Goal: Information Seeking & Learning: Find specific fact

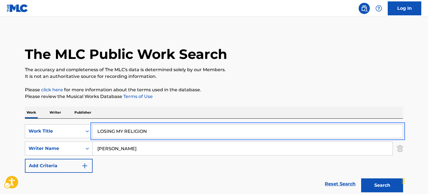
click at [56, 124] on div "SearchWithCriteria05ea7645-d3f4-47d5-8641-688efa78a639 Work Title LOSING MY REL…" at bounding box center [214, 148] width 378 height 49
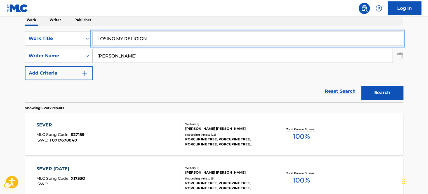
scroll to position [93, 0]
type input "LOSING MY RELIGION"
click at [110, 81] on div "Reset Search | Submit Search" at bounding box center [214, 91] width 378 height 22
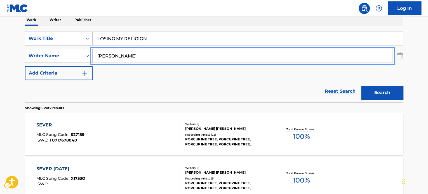
paste input "[PERSON_NAME] [PERSON_NAME]"
drag, startPoint x: 150, startPoint y: 52, endPoint x: 79, endPoint y: 61, distance: 71.8
click at [79, 61] on div "SearchWithCriteriac091217c-d479-40ad-9ae7-a81d9ae4bae4 Writer Name [PERSON_NAME…" at bounding box center [214, 56] width 378 height 14
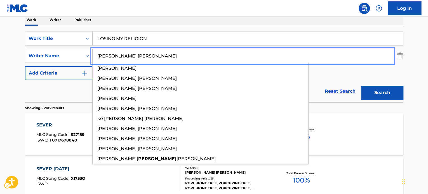
type input "[PERSON_NAME] [PERSON_NAME]"
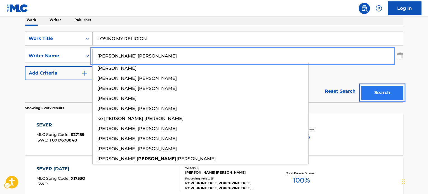
click at [368, 89] on button "Search" at bounding box center [382, 93] width 42 height 14
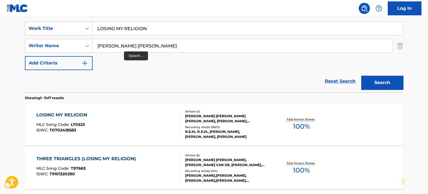
scroll to position [91, 0]
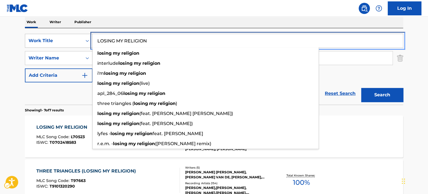
paste input "BLUE DEVILS"
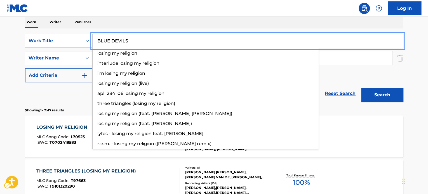
drag, startPoint x: 133, startPoint y: 40, endPoint x: 109, endPoint y: 65, distance: 34.8
click at [32, 41] on div "SearchWithCriteria05ea7645-d3f4-47d5-8641-688efa78a639 Work Title BLUE DEVILS l…" at bounding box center [214, 41] width 378 height 14
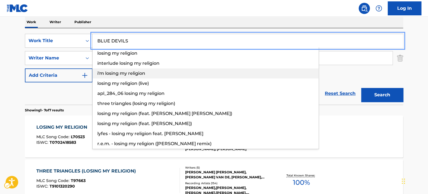
type input "BLUE DEVILS"
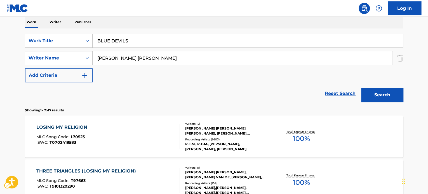
click at [63, 96] on div "Reset Search | Submit Search" at bounding box center [214, 93] width 378 height 22
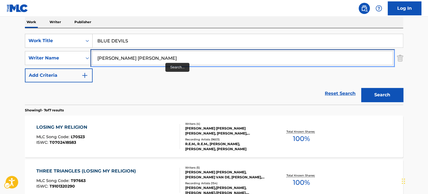
paste input "[PERSON_NAME]"
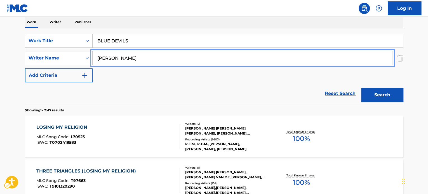
drag, startPoint x: 149, startPoint y: 58, endPoint x: 251, endPoint y: 77, distance: 103.3
click at [1, 59] on main "The MLC Public Work Search The accuracy and completeness of The MLC's data is d…" at bounding box center [214, 188] width 428 height 524
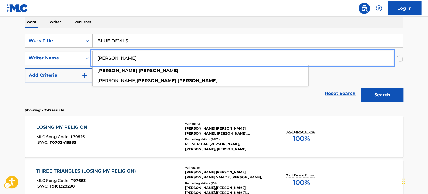
type input "[PERSON_NAME]"
click at [381, 99] on button "Search" at bounding box center [382, 95] width 42 height 14
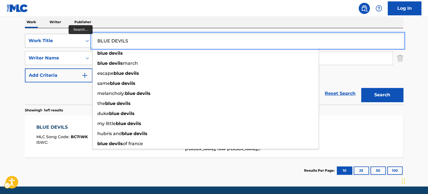
paste input "OPEN YOUR MIND"
drag, startPoint x: 131, startPoint y: 39, endPoint x: 90, endPoint y: 47, distance: 41.2
click at [77, 38] on div "SearchWithCriteria05ea7645-d3f4-47d5-8641-688efa78a639 Work Title OPEN YOUR MIN…" at bounding box center [214, 41] width 378 height 14
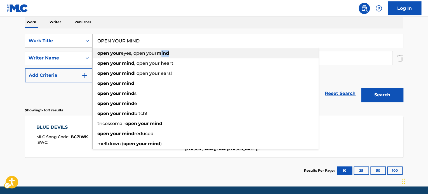
drag, startPoint x: 162, startPoint y: 58, endPoint x: 254, endPoint y: 57, distance: 91.4
click at [199, 57] on div "open your eyes, open your mind" at bounding box center [206, 53] width 226 height 10
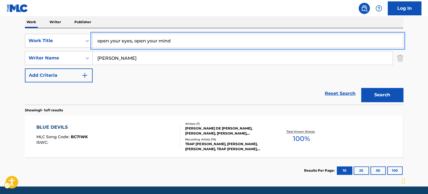
drag, startPoint x: 134, startPoint y: 41, endPoint x: 8, endPoint y: 45, distance: 126.5
click at [9, 45] on main "The MLC Public Work Search The accuracy and completeness of The MLC's data is d…" at bounding box center [214, 56] width 428 height 261
type input "open your mind"
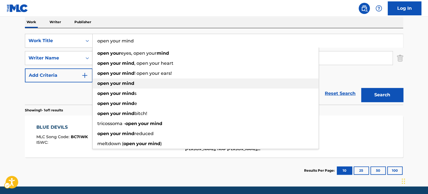
click at [139, 87] on div "open your mind" at bounding box center [206, 84] width 226 height 10
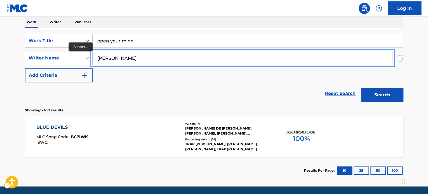
paste input "[PERSON_NAME]"
drag, startPoint x: 152, startPoint y: 62, endPoint x: 429, endPoint y: 119, distance: 283.0
click at [70, 62] on div "SearchWithCriteriac091217c-d479-40ad-9ae7-a81d9ae4bae4 Writer Name [PERSON_NAME]" at bounding box center [214, 58] width 378 height 14
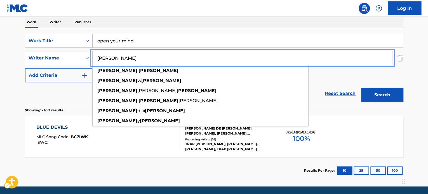
type input "[PERSON_NAME]"
click at [389, 93] on button "Search" at bounding box center [382, 95] width 42 height 14
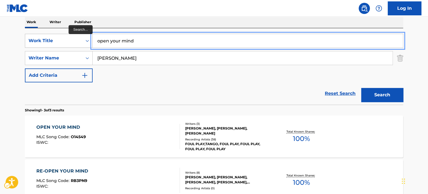
paste input "NO MAMA MAN"
drag, startPoint x: 145, startPoint y: 41, endPoint x: 59, endPoint y: 60, distance: 88.2
click at [42, 48] on div "SearchWithCriteria05ea7645-d3f4-47d5-8641-688efa78a639 Work Title NO MAMA MAN S…" at bounding box center [214, 58] width 378 height 49
type input "NO MAMA MAN"
click at [125, 106] on section "Showing 1 - 3 of 3 results" at bounding box center [214, 109] width 378 height 8
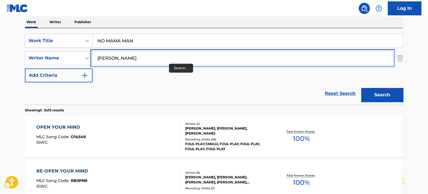
paste input "CLEVEL"
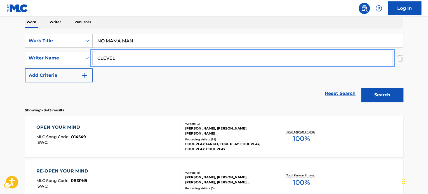
drag, startPoint x: 145, startPoint y: 57, endPoint x: 199, endPoint y: 89, distance: 63.6
click at [20, 61] on div "The MLC Public Work Search The accuracy and completeness of The MLC's data is d…" at bounding box center [214, 106] width 392 height 332
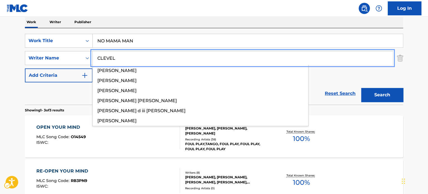
type input "CLEVEL"
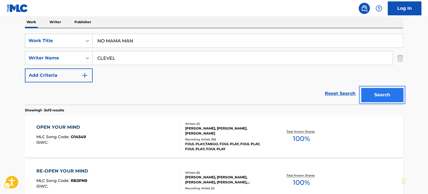
click at [381, 97] on button "Search" at bounding box center [382, 95] width 42 height 14
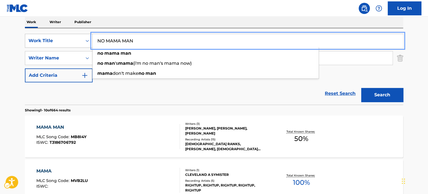
paste input "WALK ON TOES"
drag, startPoint x: 124, startPoint y: 41, endPoint x: 45, endPoint y: 40, distance: 79.4
click at [45, 40] on div "SearchWithCriteria05ea7645-d3f4-47d5-8641-688efa78a639 Work Title WALK ON TOES …" at bounding box center [214, 41] width 378 height 14
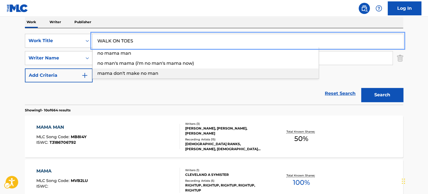
type input "WALK ON TOES"
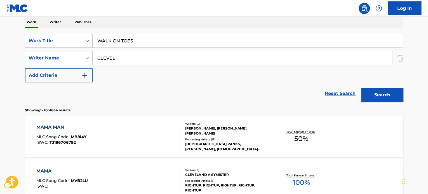
click at [124, 85] on div "Reset Search | Submit Search" at bounding box center [214, 93] width 378 height 22
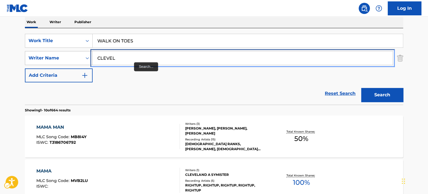
paste input "OY [PERSON_NAME]"
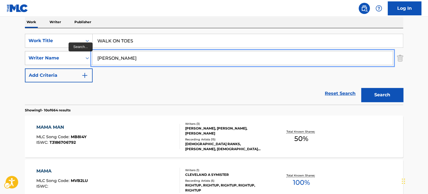
click at [67, 58] on div "SearchWithCriteriac091217c-d479-40ad-9ae7-a81d9ae4bae4 Writer Name [PERSON_NAME]" at bounding box center [214, 58] width 378 height 14
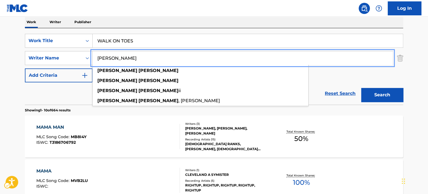
type input "[PERSON_NAME]"
click at [372, 92] on button "Search" at bounding box center [382, 95] width 42 height 14
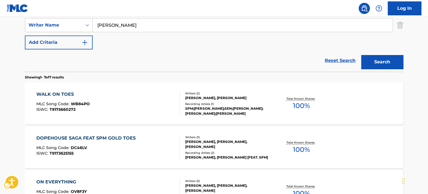
scroll to position [119, 0]
